Goal: Information Seeking & Learning: Learn about a topic

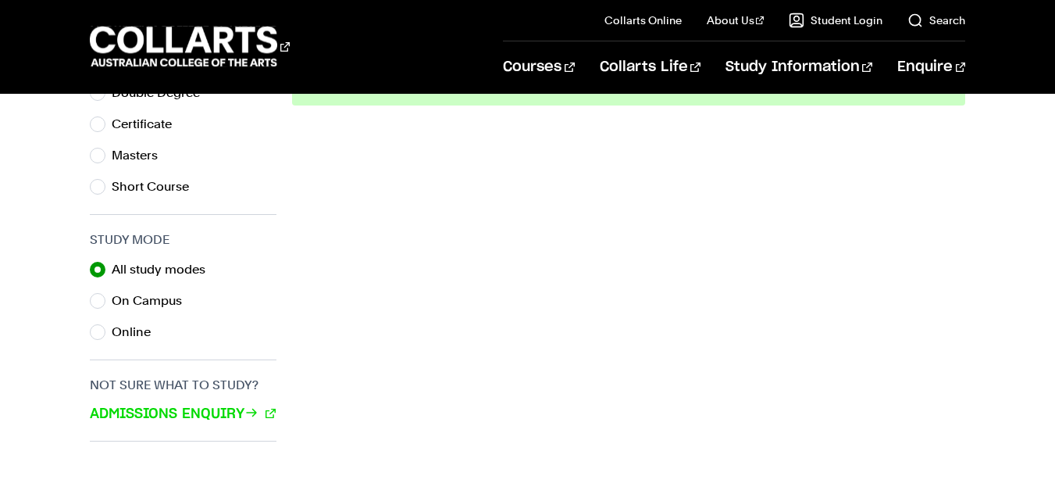
scroll to position [968, 0]
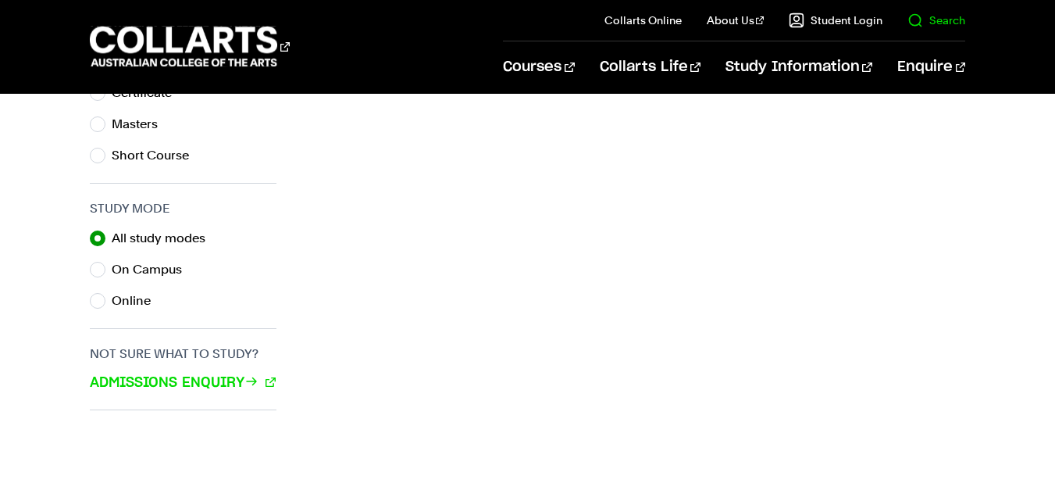
click at [939, 16] on link "Search" at bounding box center [936, 20] width 58 height 16
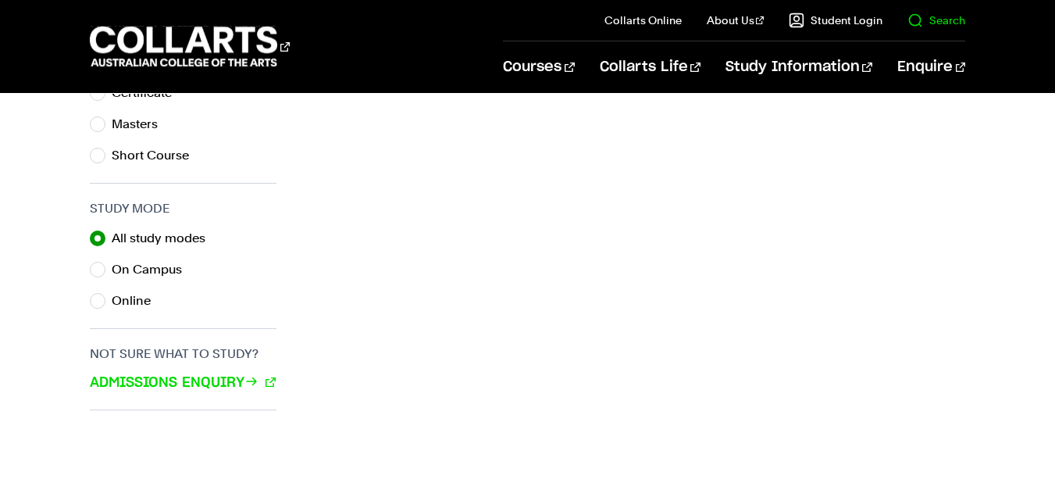
scroll to position [0, 0]
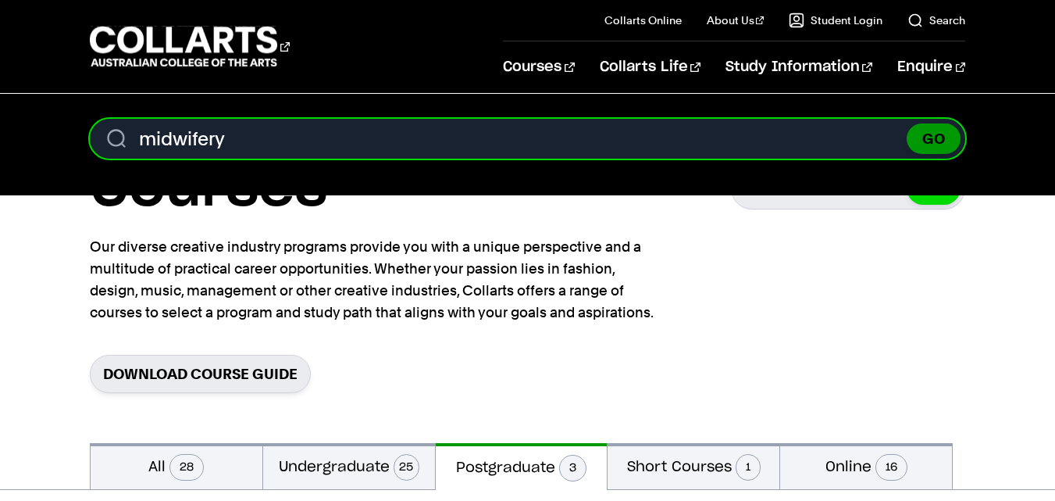
type input "midwifery"
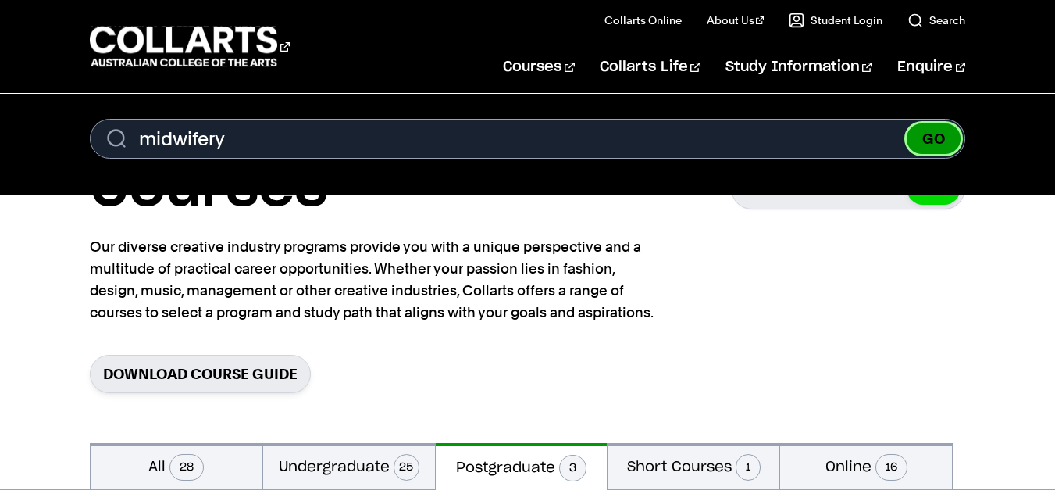
click at [935, 132] on button "GO" at bounding box center [934, 138] width 54 height 30
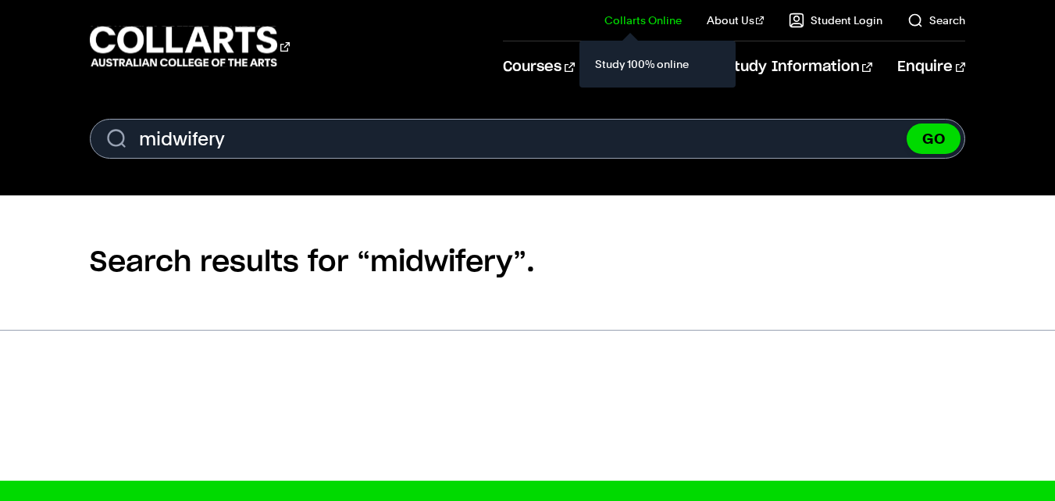
click at [652, 20] on link "Collarts Online" at bounding box center [642, 20] width 77 height 16
